Goal: Transaction & Acquisition: Purchase product/service

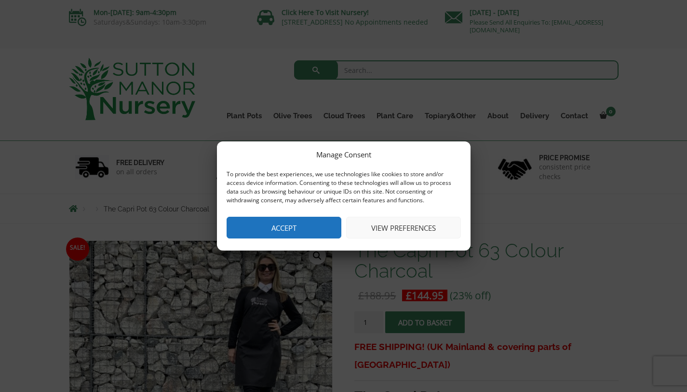
click at [320, 221] on button "Accept" at bounding box center [284, 228] width 115 height 22
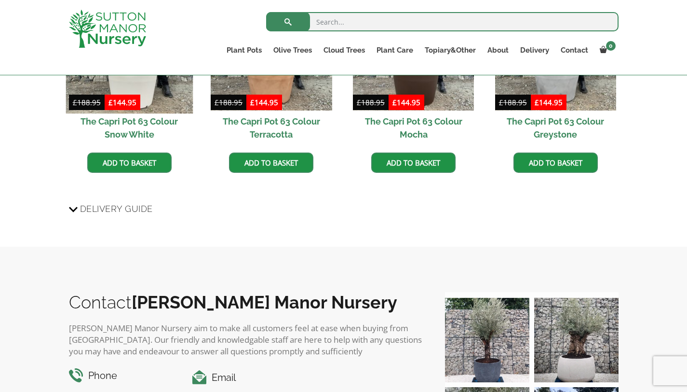
scroll to position [1093, 0]
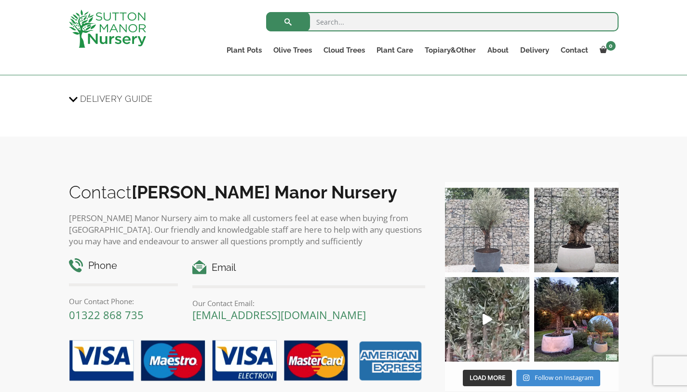
click at [493, 232] on img at bounding box center [487, 230] width 84 height 84
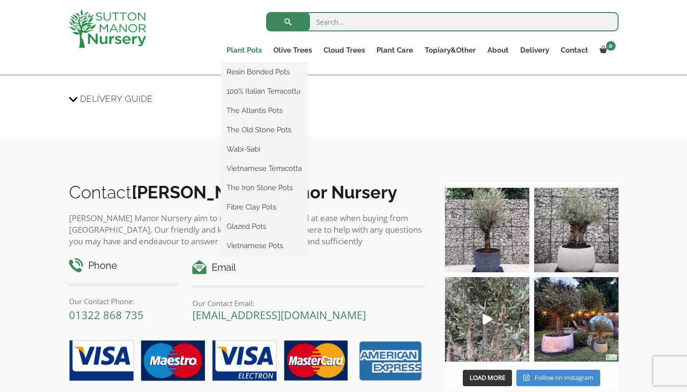
click at [237, 52] on link "Plant Pots" at bounding box center [244, 50] width 47 height 14
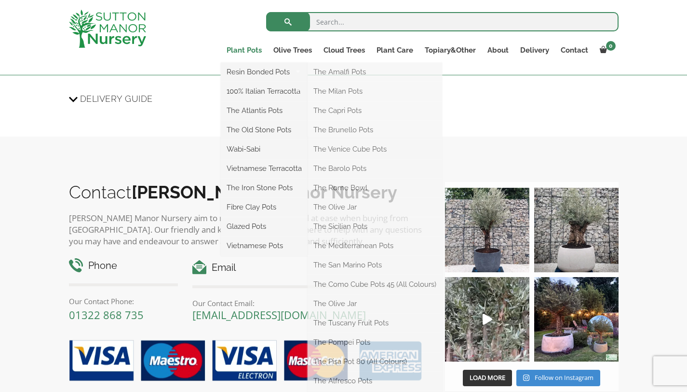
click at [246, 49] on link "Plant Pots" at bounding box center [244, 50] width 47 height 14
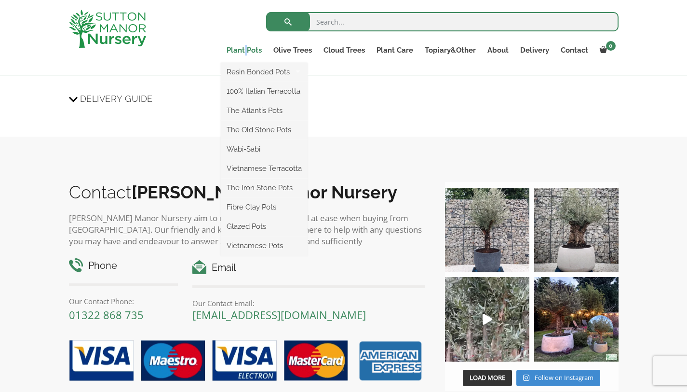
click at [246, 49] on link "Plant Pots" at bounding box center [244, 50] width 47 height 14
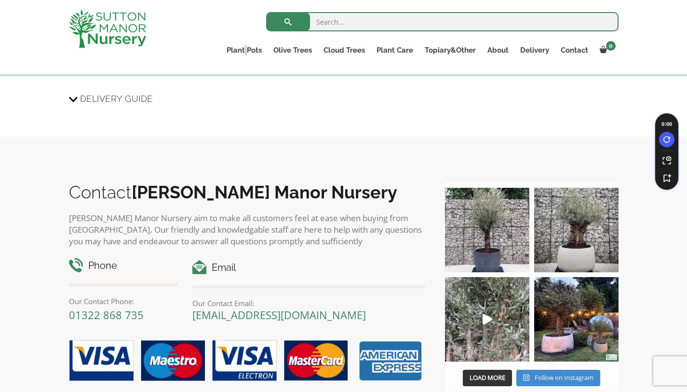
click at [128, 17] on img at bounding box center [107, 29] width 77 height 38
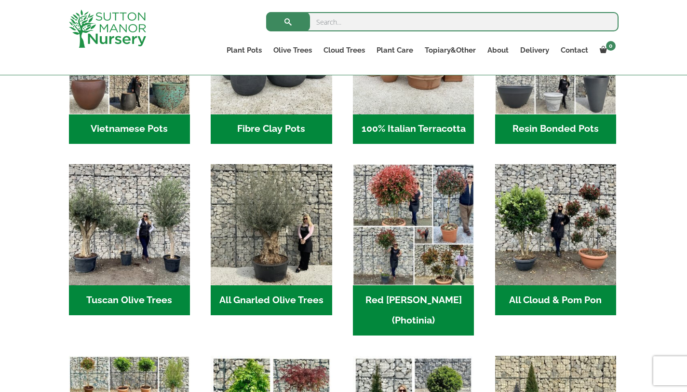
scroll to position [331, 0]
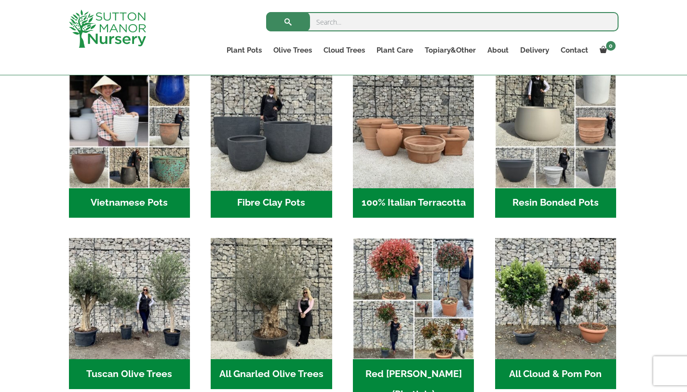
click at [297, 155] on img "Visit product category Fibre Clay Pots" at bounding box center [271, 127] width 127 height 127
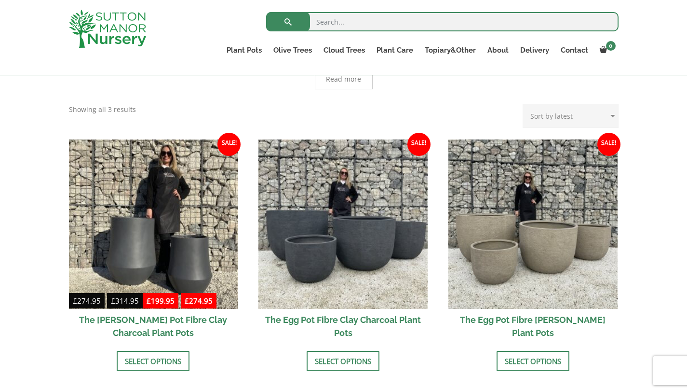
scroll to position [272, 0]
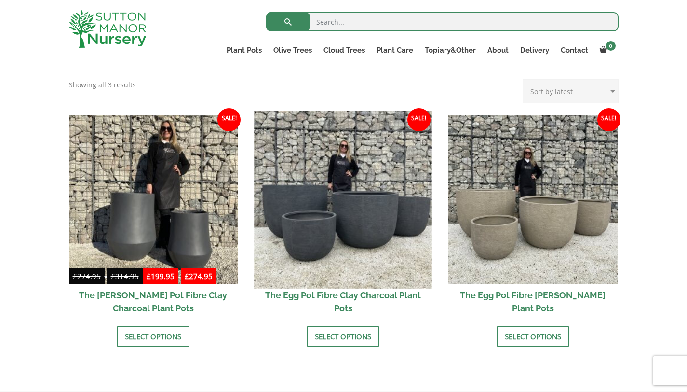
click at [396, 235] on img at bounding box center [344, 199] width 178 height 178
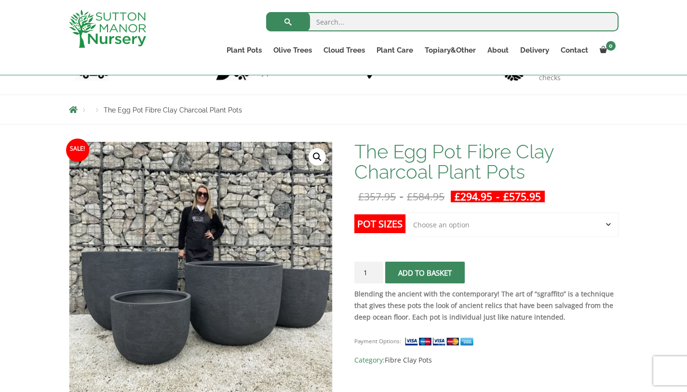
scroll to position [92, 0]
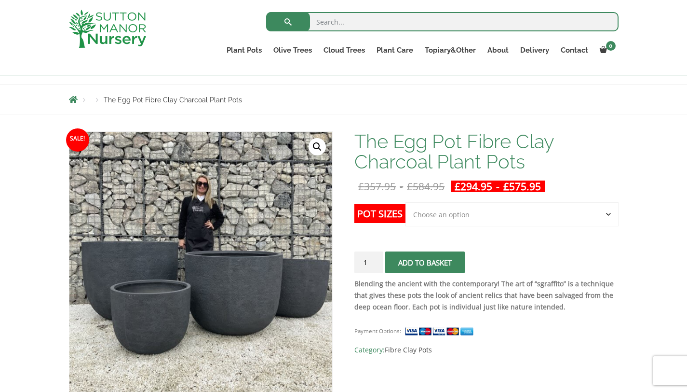
click at [468, 220] on select "Choose an option Click here to buy the 5th To Largest Pot In The Picture Click …" at bounding box center [512, 214] width 213 height 24
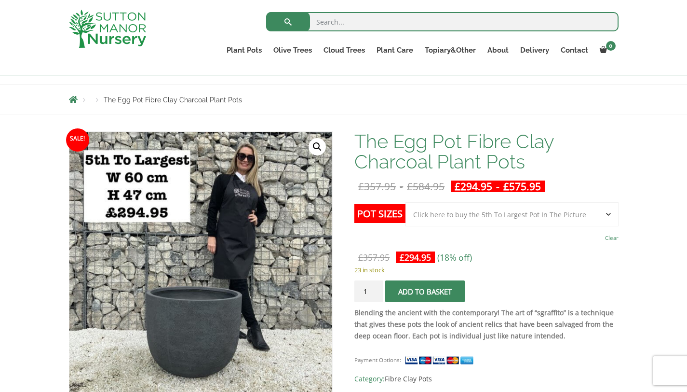
click at [477, 217] on select "Choose an option Click here to buy the 5th To Largest Pot In The Picture Click …" at bounding box center [512, 214] width 213 height 24
click at [469, 214] on select "Choose an option Click here to buy the 5th To Largest Pot In The Picture Click …" at bounding box center [512, 214] width 213 height 24
click at [463, 217] on select "Choose an option Click here to buy the 5th To Largest Pot In The Picture Click …" at bounding box center [512, 214] width 213 height 24
click at [462, 207] on select "Choose an option Click here to buy the 5th To Largest Pot In The Picture Click …" at bounding box center [512, 214] width 213 height 24
click at [465, 215] on select "Choose an option Click here to buy the 5th To Largest Pot In The Picture Click …" at bounding box center [512, 214] width 213 height 24
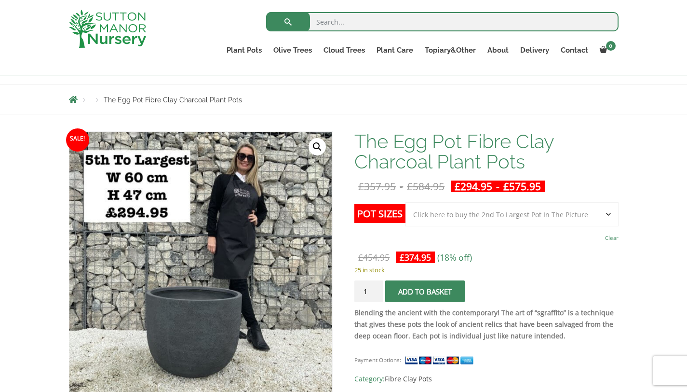
select select "Click here to buy the 2nd To Largest Pot In The Picture"
click at [471, 246] on form "Pot Sizes Choose an option Click here to buy the 5th To Largest Pot In The Pict…" at bounding box center [487, 254] width 264 height 105
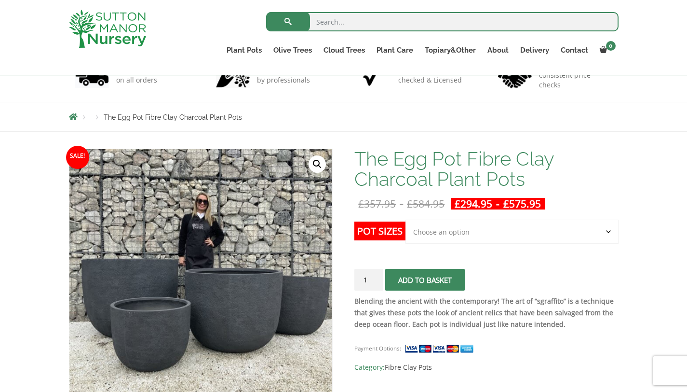
click at [447, 240] on select "Choose an option Click here to buy the 5th To Largest Pot In The Picture Click …" at bounding box center [512, 231] width 213 height 24
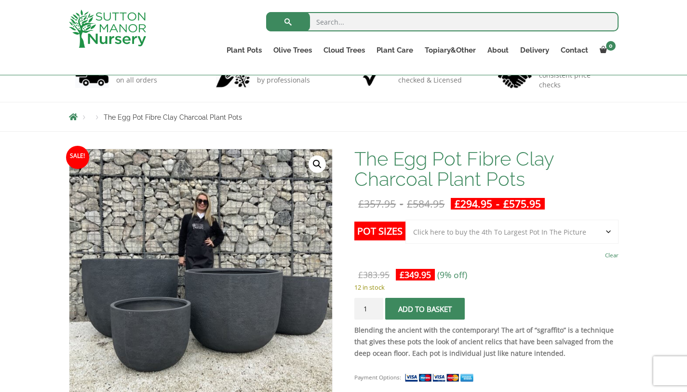
click at [445, 236] on select "Choose an option Click here to buy the 5th To Largest Pot In The Picture Click …" at bounding box center [512, 231] width 213 height 24
click at [448, 236] on select "Choose an option Click here to buy the 5th To Largest Pot In The Picture Click …" at bounding box center [512, 231] width 213 height 24
click at [449, 234] on select "Choose an option Click here to buy the 5th To Largest Pot In The Picture Click …" at bounding box center [512, 231] width 213 height 24
click at [493, 238] on select "Choose an option Click here to buy the 5th To Largest Pot In The Picture Click …" at bounding box center [512, 231] width 213 height 24
select select "Click here to buy the 4th To Largest Pot In The Picture"
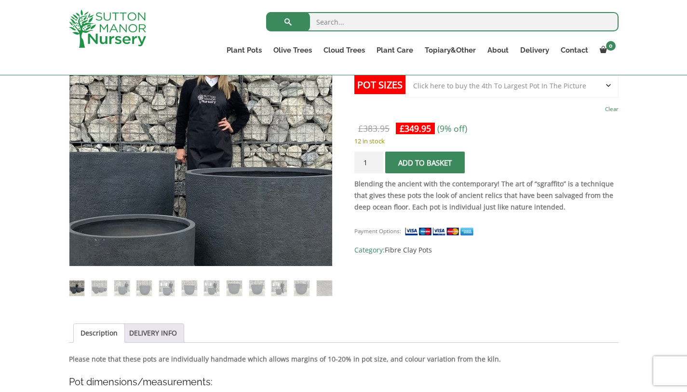
scroll to position [225, 0]
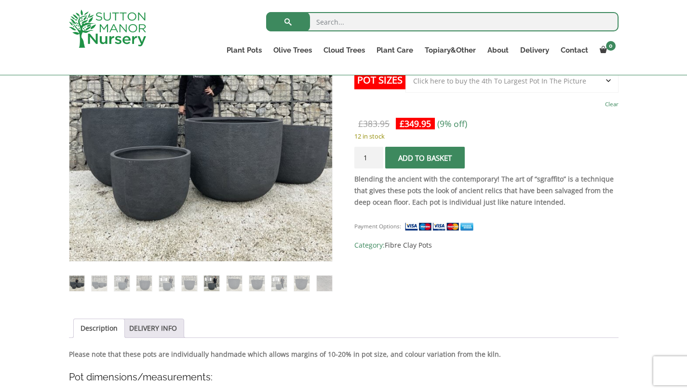
click at [206, 282] on img at bounding box center [211, 282] width 15 height 15
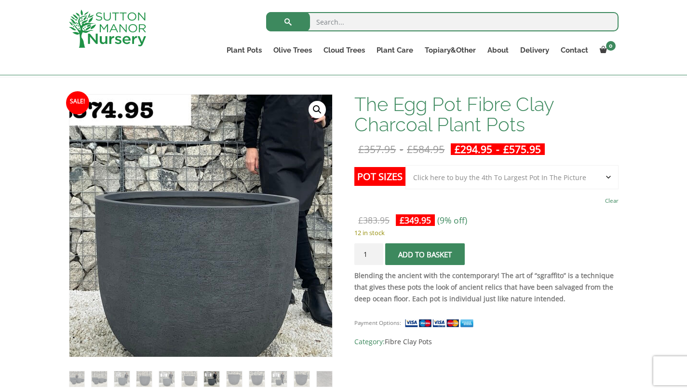
scroll to position [128, 0]
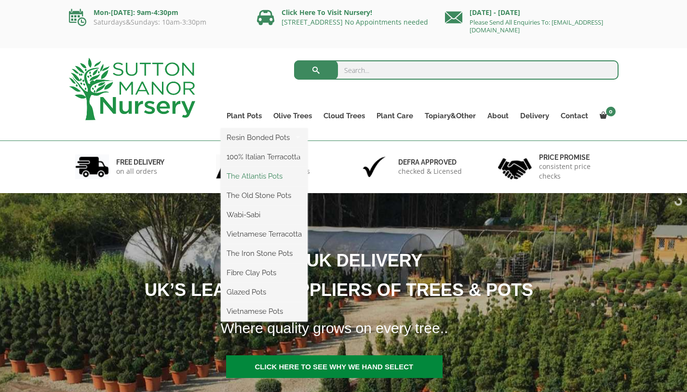
click at [267, 176] on link "The Atlantis Pots" at bounding box center [264, 176] width 87 height 14
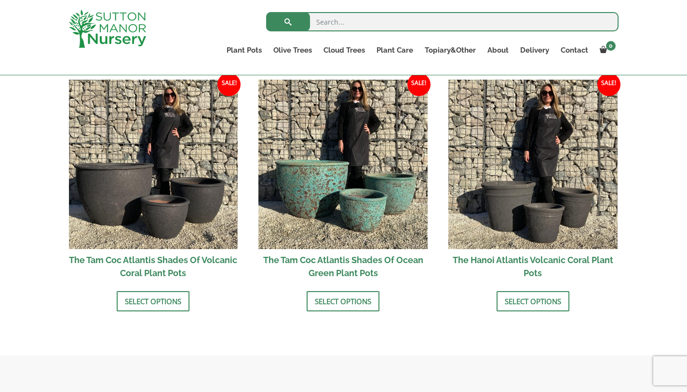
scroll to position [829, 0]
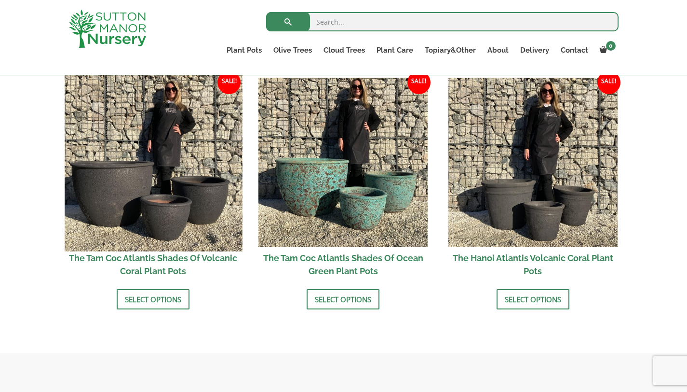
click at [205, 221] on img at bounding box center [154, 162] width 178 height 178
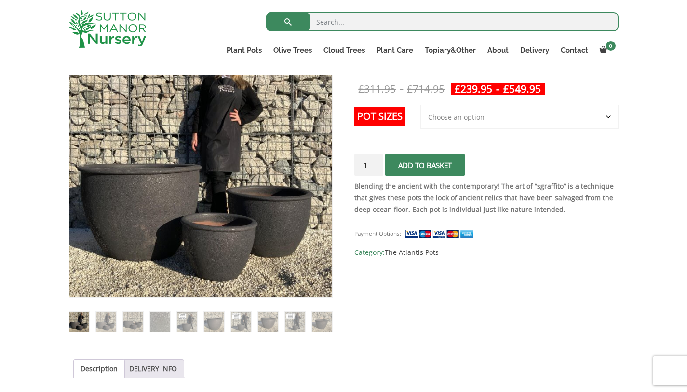
scroll to position [192, 0]
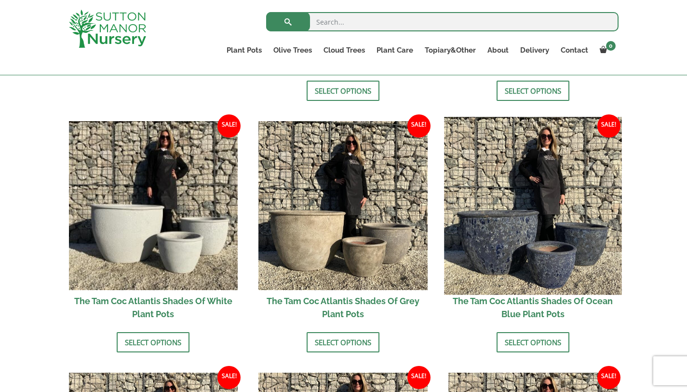
scroll to position [532, 0]
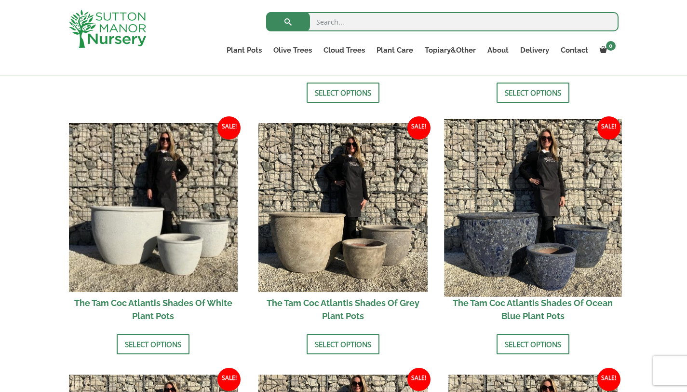
click at [537, 239] on img at bounding box center [533, 208] width 178 height 178
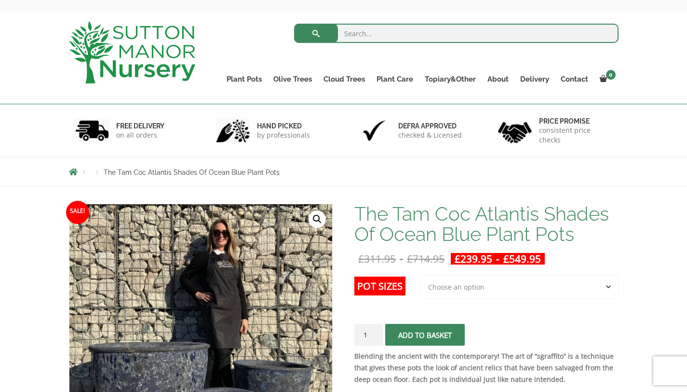
scroll to position [39, 0]
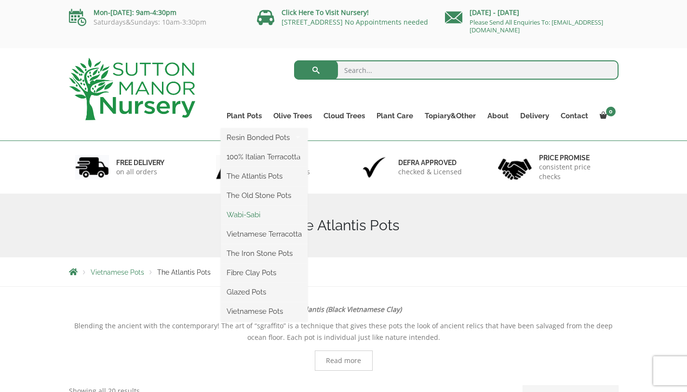
click at [251, 215] on link "Wabi-Sabi" at bounding box center [264, 214] width 87 height 14
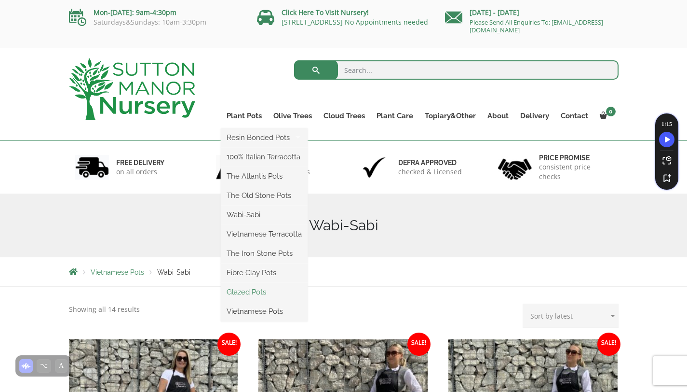
click at [257, 288] on link "Glazed Pots" at bounding box center [264, 292] width 87 height 14
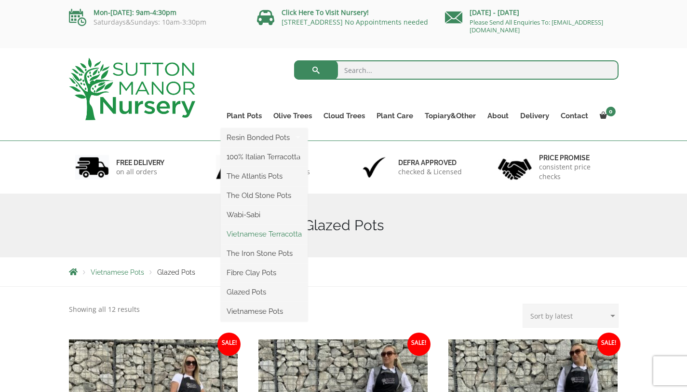
click at [265, 236] on link "Vietnamese Terracotta" at bounding box center [264, 234] width 87 height 14
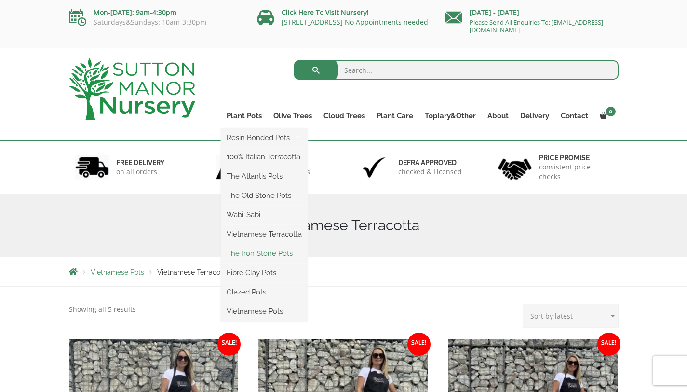
click at [286, 255] on link "The Iron Stone Pots" at bounding box center [264, 253] width 87 height 14
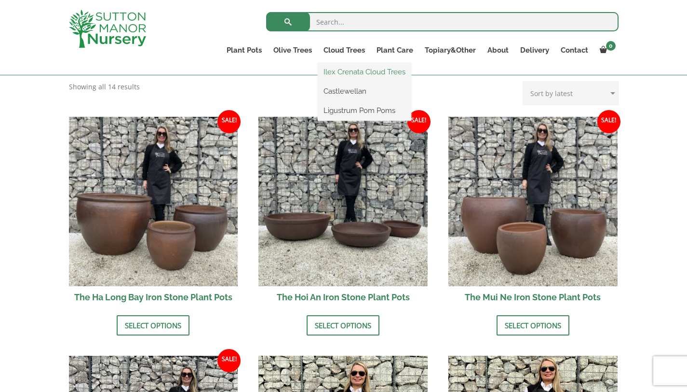
scroll to position [379, 0]
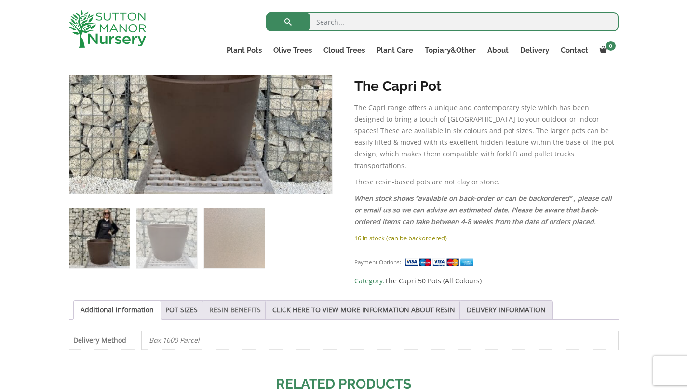
scroll to position [294, 0]
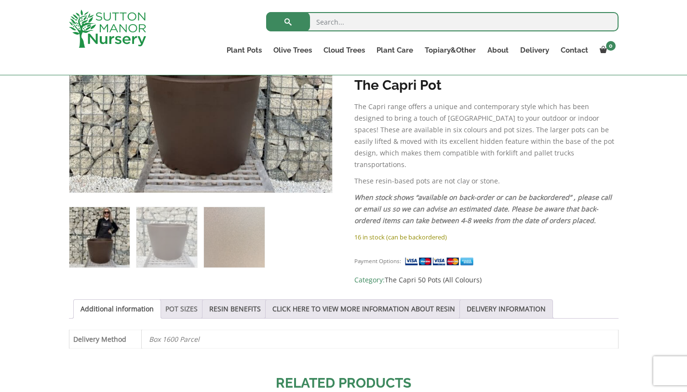
click at [186, 303] on link "POT SIZES" at bounding box center [181, 309] width 32 height 18
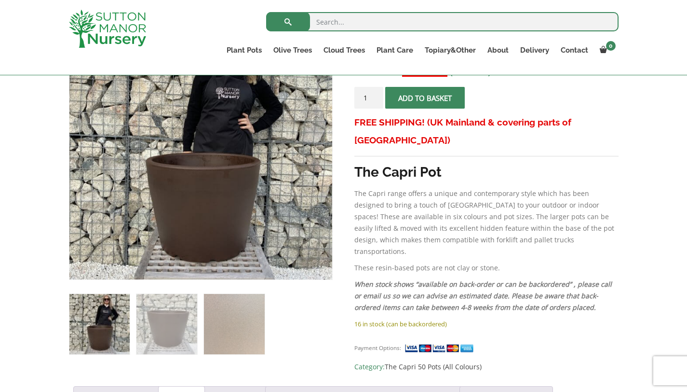
scroll to position [205, 0]
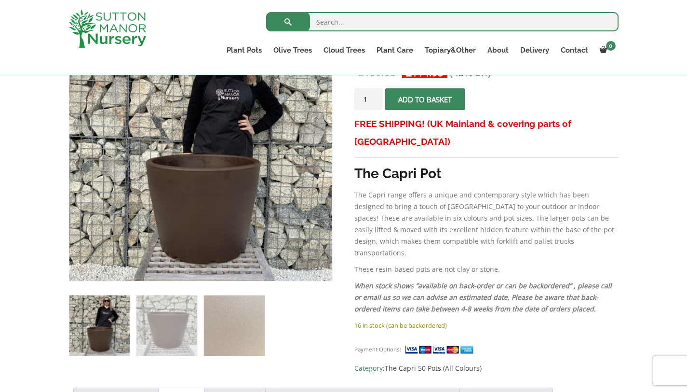
click at [108, 336] on img at bounding box center [99, 325] width 60 height 60
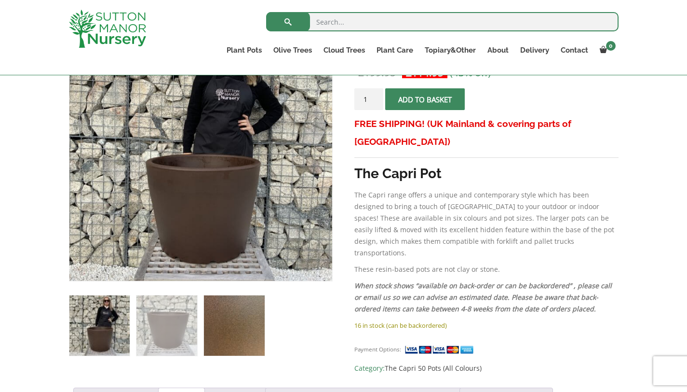
click at [211, 321] on img at bounding box center [234, 325] width 60 height 60
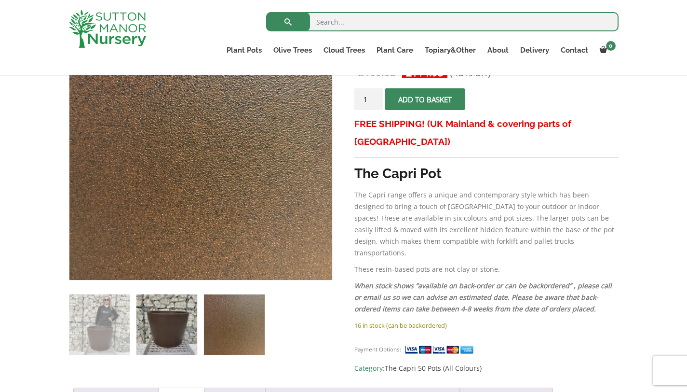
click at [145, 315] on img at bounding box center [167, 324] width 60 height 60
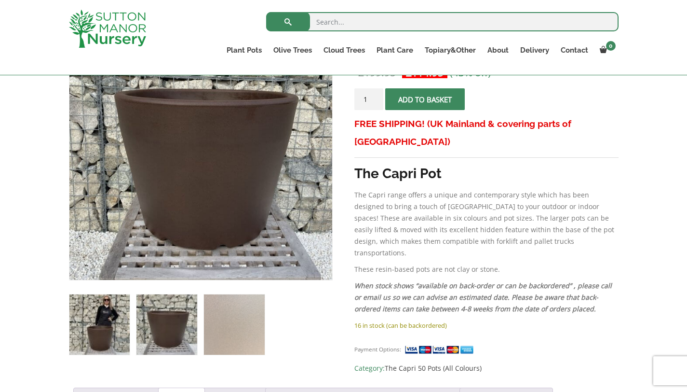
click at [123, 319] on img at bounding box center [99, 324] width 60 height 60
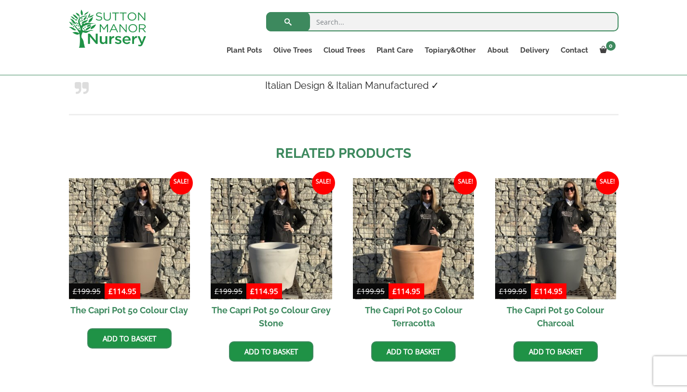
scroll to position [825, 0]
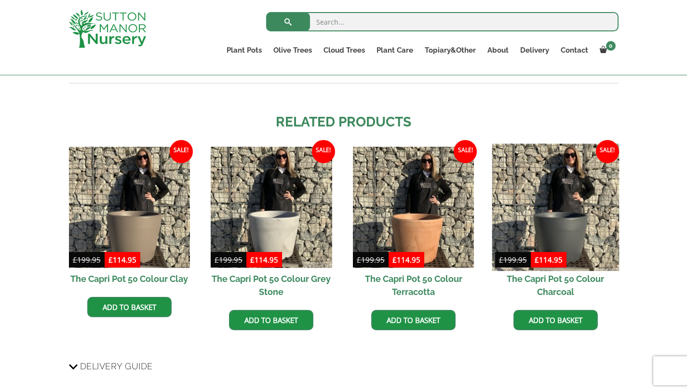
click at [536, 198] on img at bounding box center [555, 207] width 127 height 127
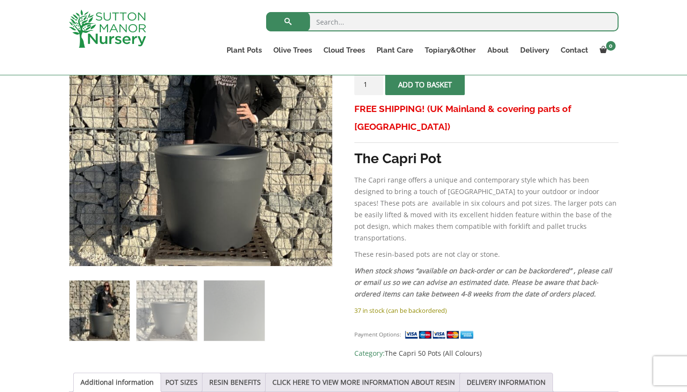
scroll to position [447, 0]
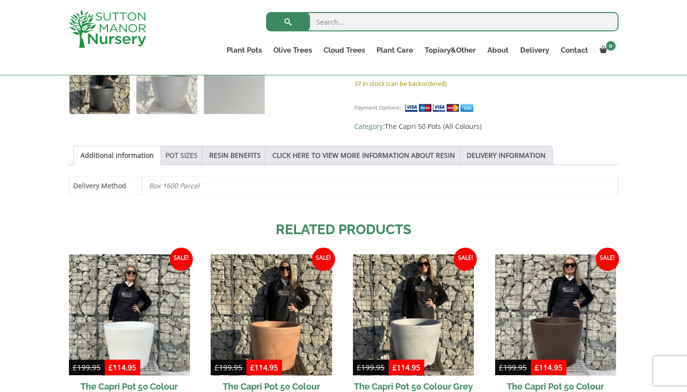
click at [187, 156] on link "POT SIZES" at bounding box center [181, 155] width 32 height 18
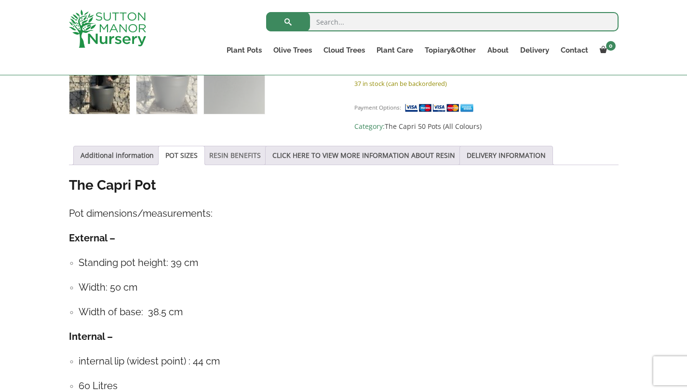
click at [225, 153] on link "RESIN BENEFITS" at bounding box center [235, 155] width 52 height 18
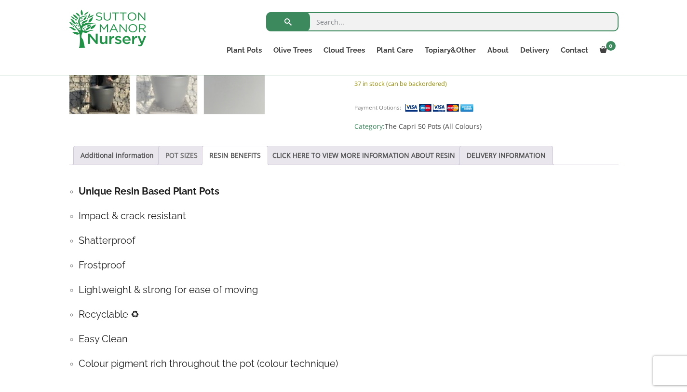
click at [185, 149] on link "POT SIZES" at bounding box center [181, 155] width 32 height 18
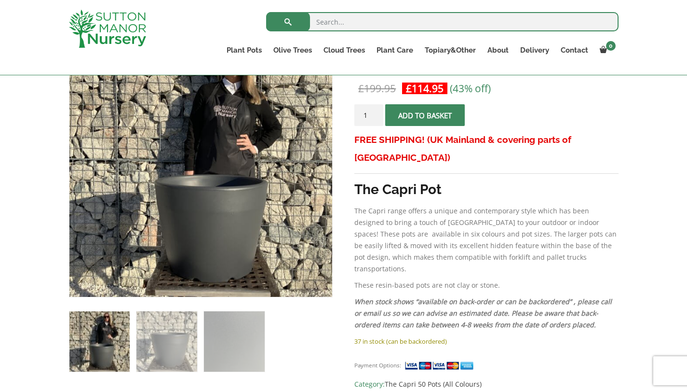
scroll to position [0, 0]
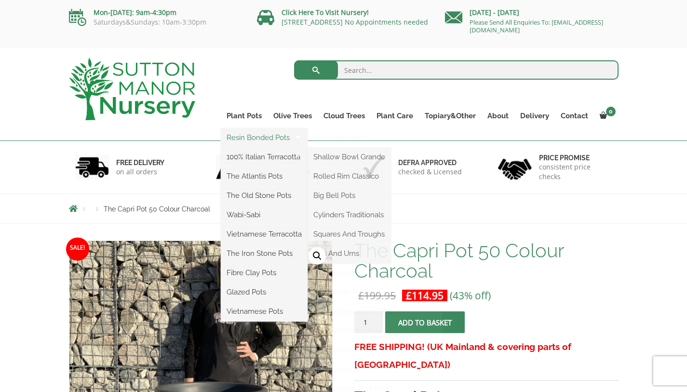
click at [255, 140] on link "Resin Bonded Pots" at bounding box center [264, 137] width 87 height 14
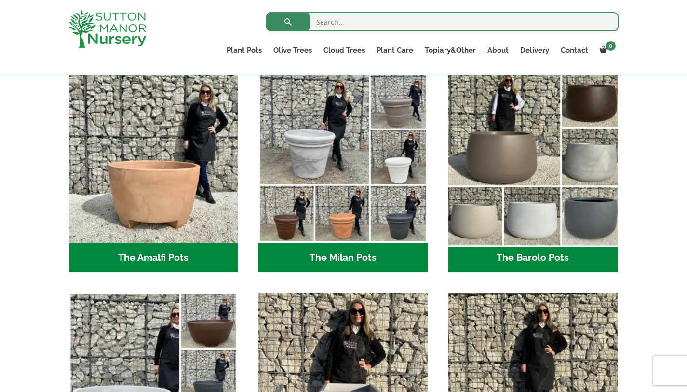
click at [535, 154] on img "Visit product category The Barolo Pots" at bounding box center [533, 158] width 178 height 178
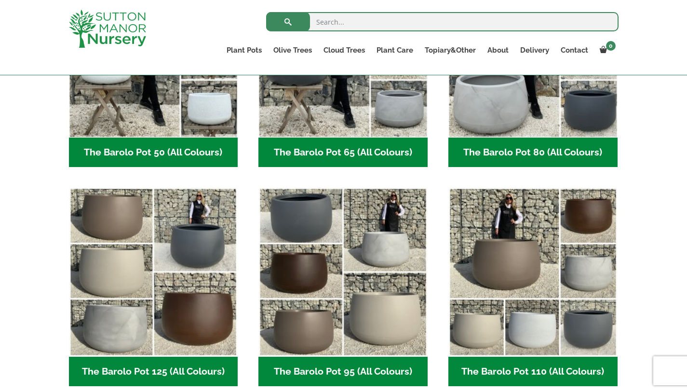
scroll to position [374, 0]
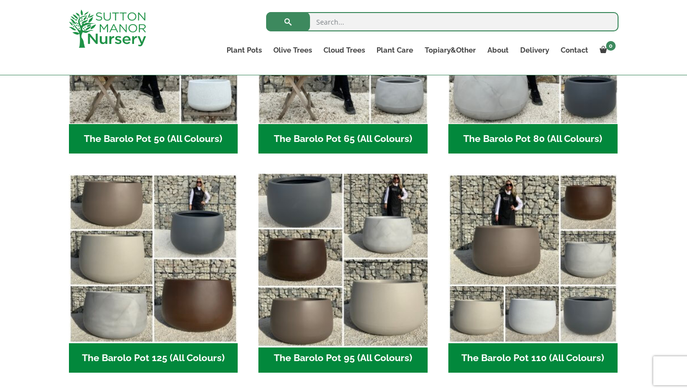
click at [340, 220] on img "Visit product category The Barolo Pot 95 (All Colours)" at bounding box center [344, 259] width 178 height 178
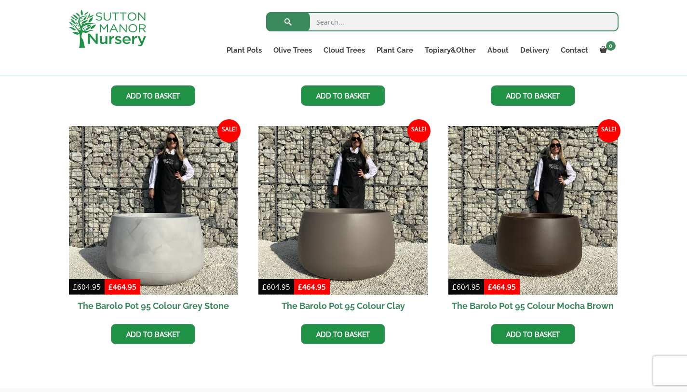
scroll to position [433, 0]
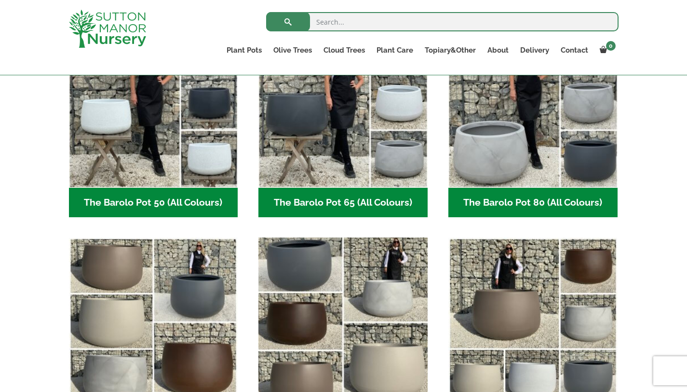
scroll to position [306, 0]
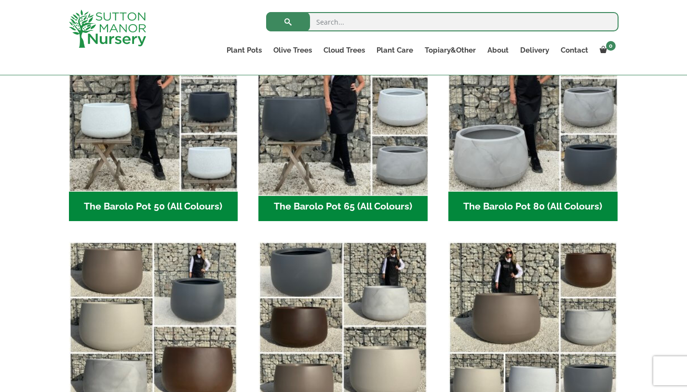
click at [345, 148] on img "Visit product category The Barolo Pot 65 (All Colours)" at bounding box center [344, 107] width 178 height 178
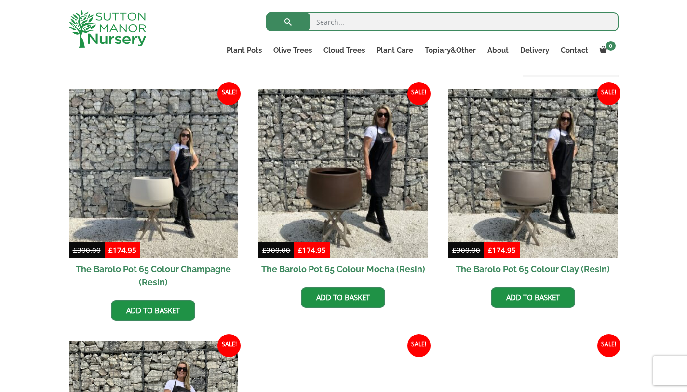
scroll to position [234, 0]
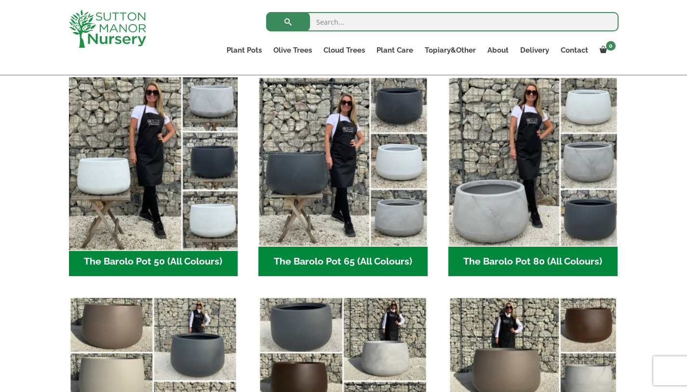
scroll to position [249, 0]
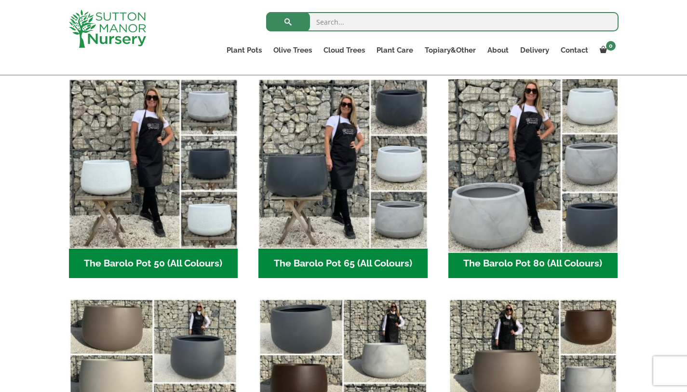
click at [511, 165] on img "Visit product category The Barolo Pot 80 (All Colours)" at bounding box center [533, 164] width 178 height 178
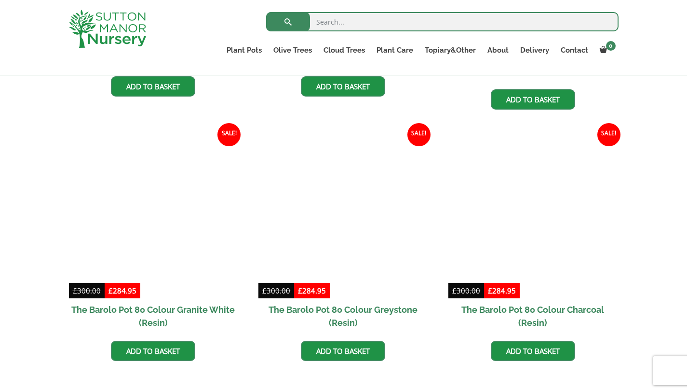
scroll to position [441, 0]
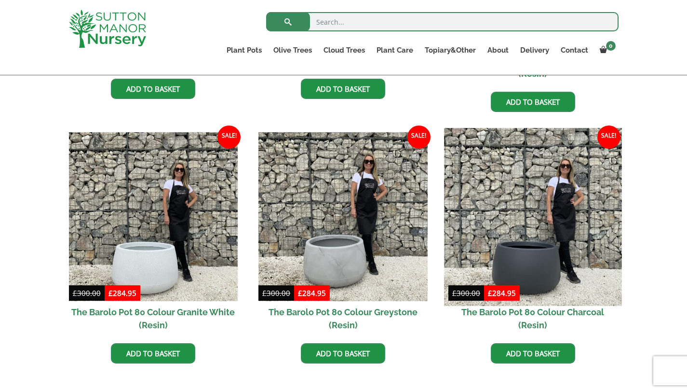
click at [539, 260] on img at bounding box center [533, 217] width 178 height 178
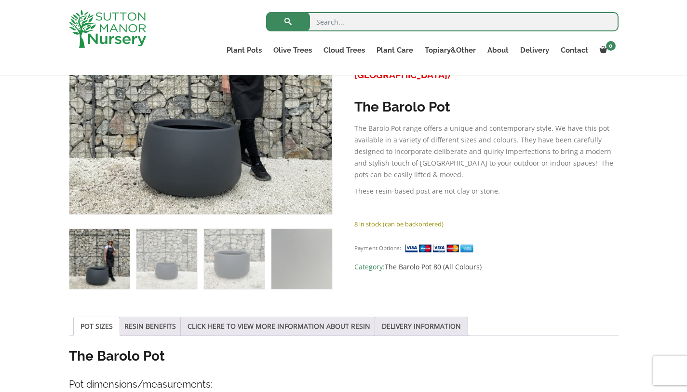
scroll to position [337, 0]
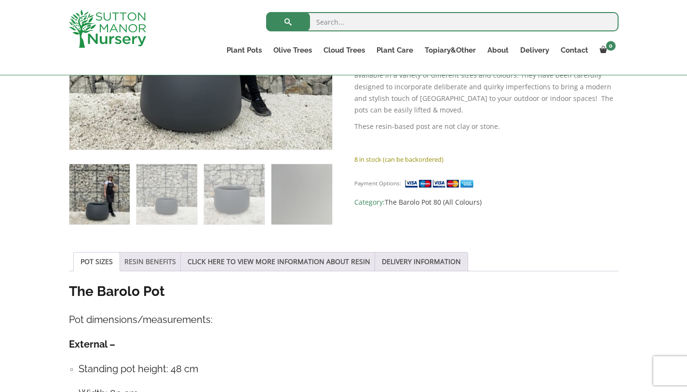
click at [159, 265] on link "RESIN BENEFITS" at bounding box center [150, 261] width 52 height 18
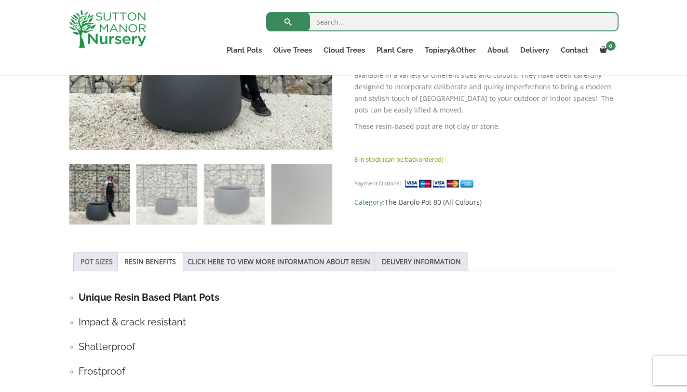
click at [87, 261] on link "POT SIZES" at bounding box center [97, 261] width 32 height 18
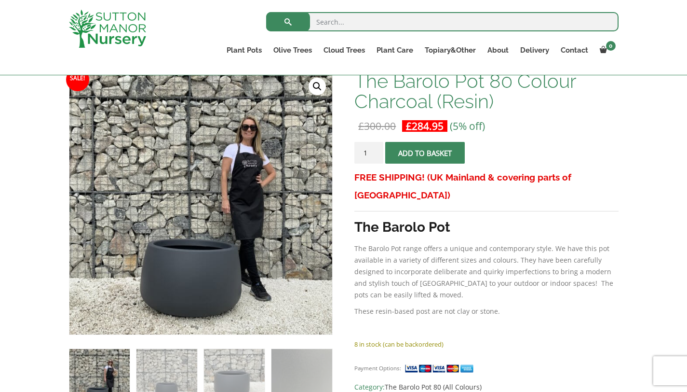
scroll to position [153, 0]
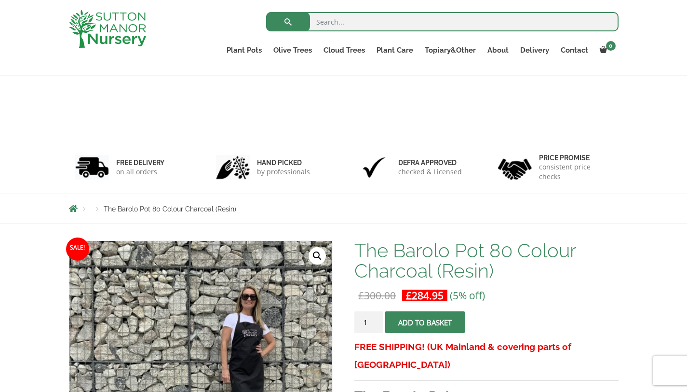
scroll to position [153, 0]
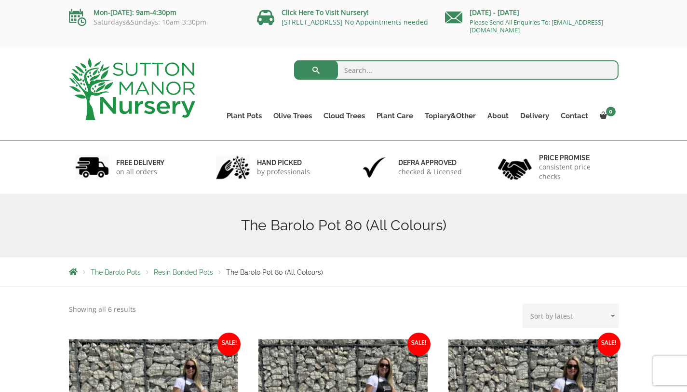
click at [196, 275] on span "Resin Bonded Pots" at bounding box center [183, 272] width 59 height 8
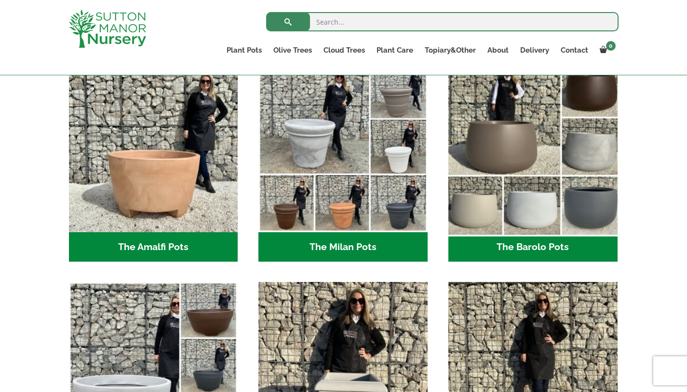
scroll to position [259, 0]
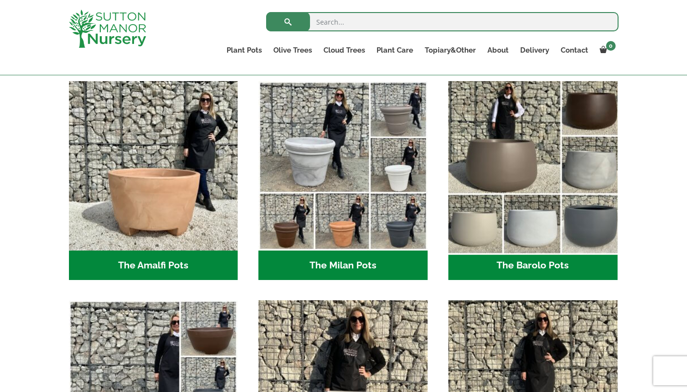
click at [529, 154] on img "Visit product category The Barolo Pots" at bounding box center [533, 166] width 178 height 178
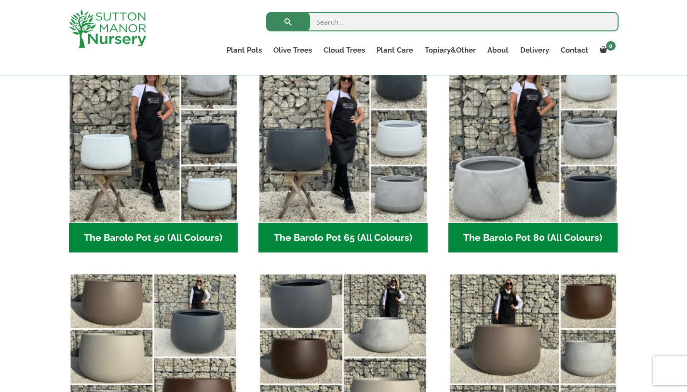
scroll to position [276, 0]
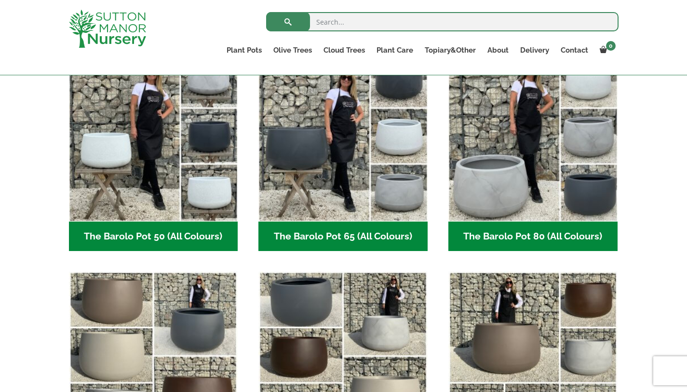
click at [291, 242] on h2 "The Barolo Pot 65 (All Colours) (6)" at bounding box center [343, 236] width 169 height 30
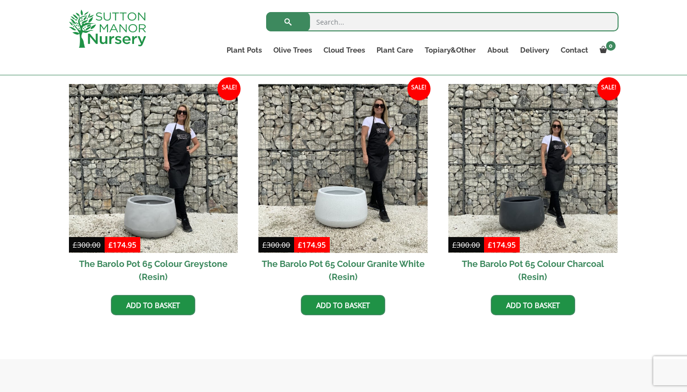
scroll to position [503, 0]
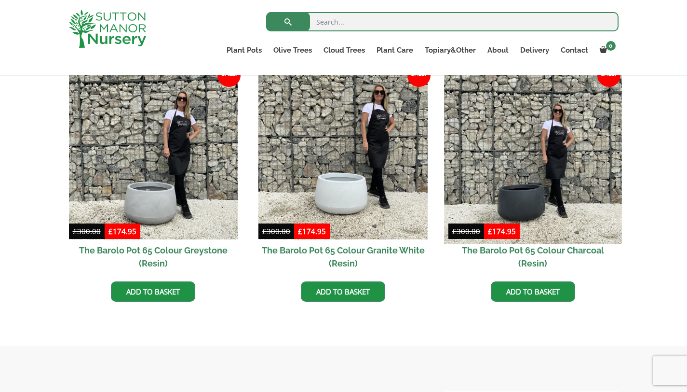
click at [532, 162] on img at bounding box center [533, 155] width 178 height 178
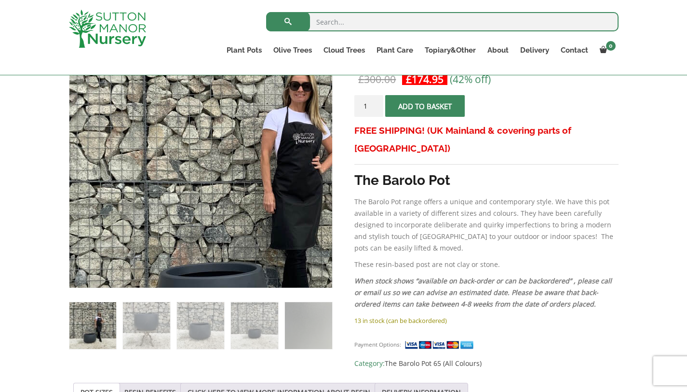
scroll to position [213, 0]
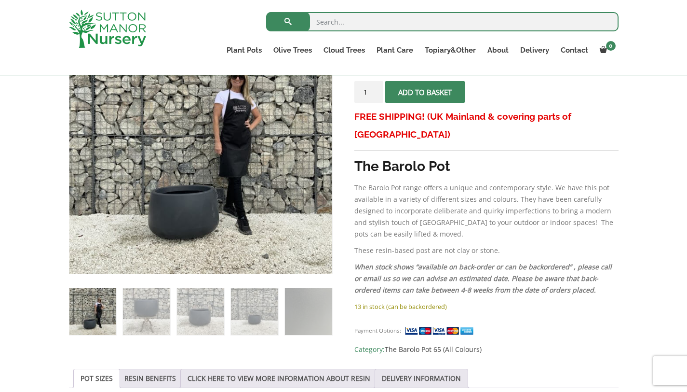
click at [94, 316] on img at bounding box center [92, 311] width 47 height 47
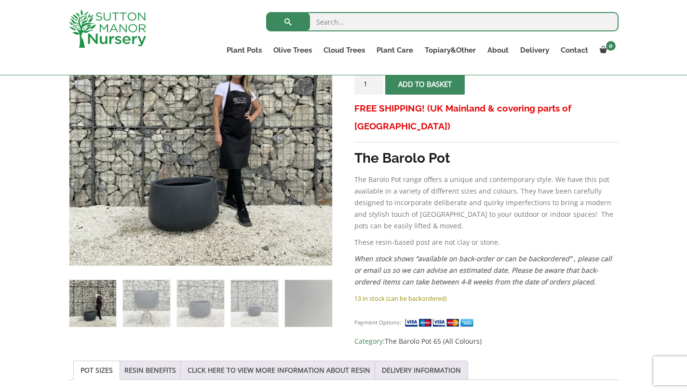
scroll to position [184, 0]
